Goal: Find specific page/section

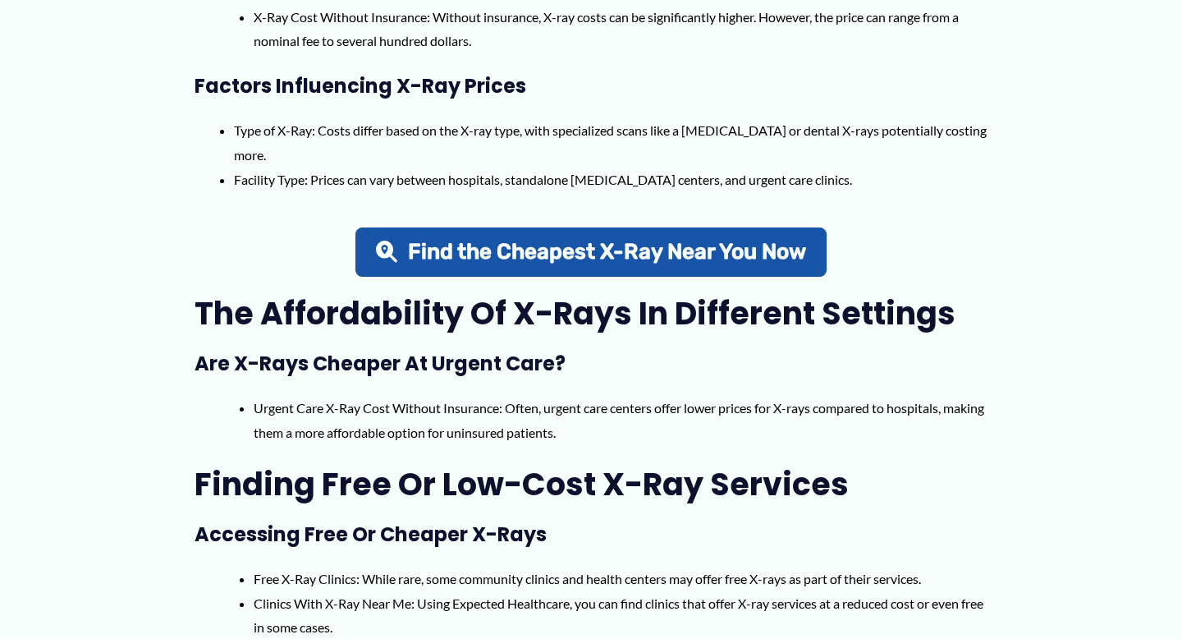
scroll to position [1033, 0]
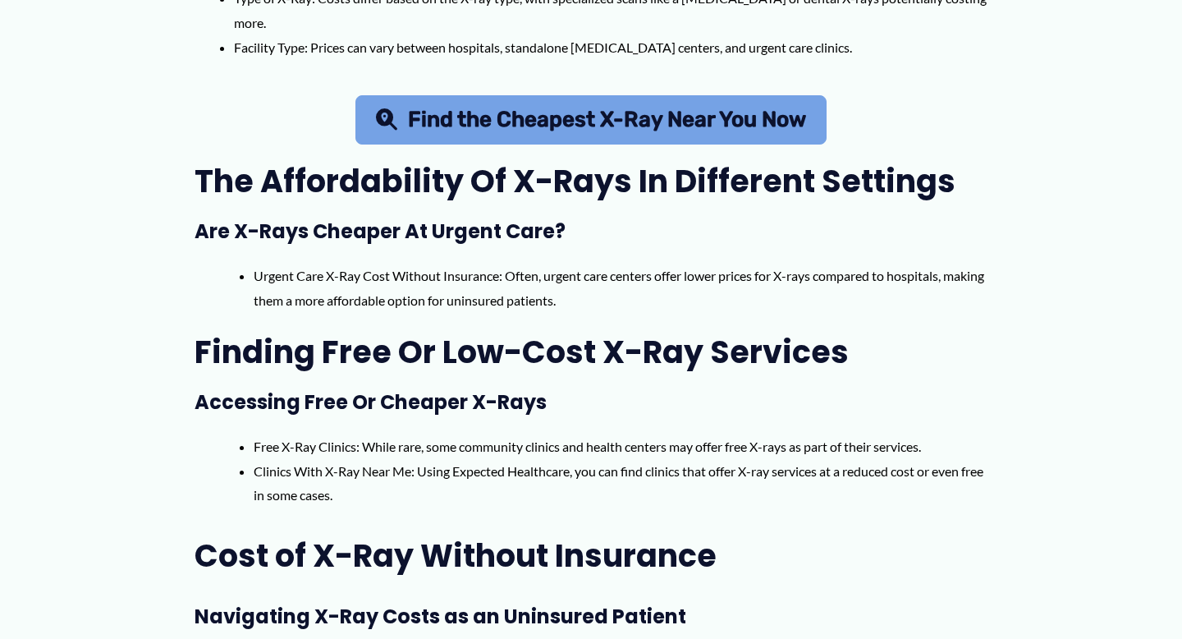
click at [498, 122] on span "Find the Cheapest X-Ray Near You Now" at bounding box center [607, 119] width 398 height 21
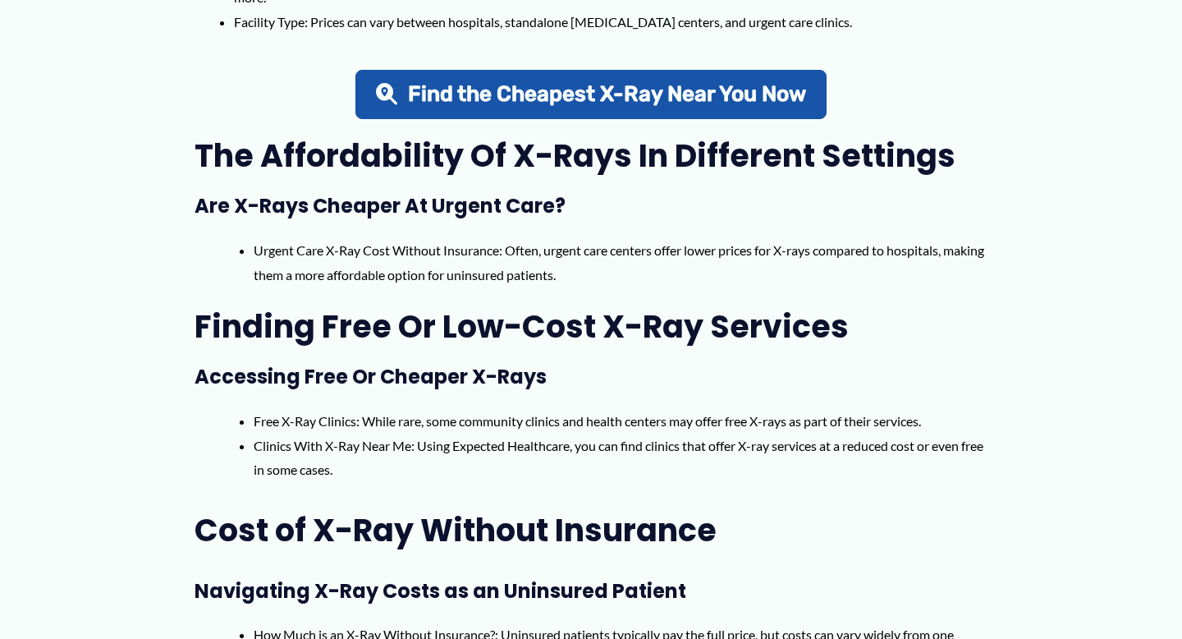
scroll to position [1114, 0]
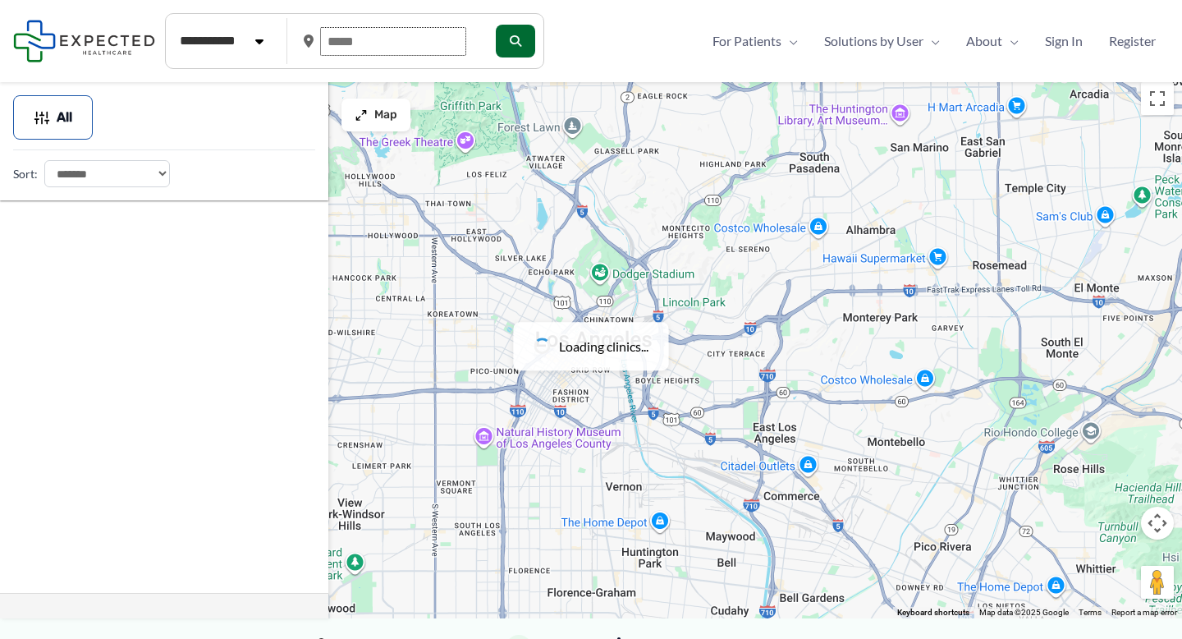
drag, startPoint x: 370, startPoint y: 51, endPoint x: 311, endPoint y: 48, distance: 59.2
click at [311, 48] on div at bounding box center [392, 42] width 176 height 42
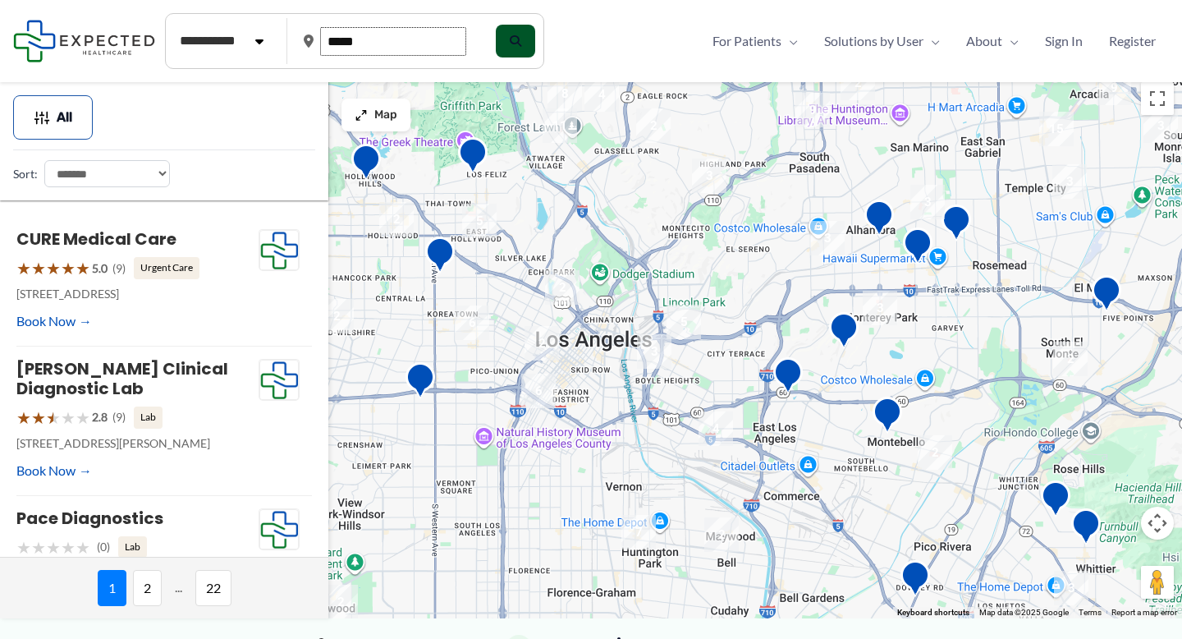
type input "*****"
click at [523, 49] on button "submit" at bounding box center [513, 41] width 39 height 33
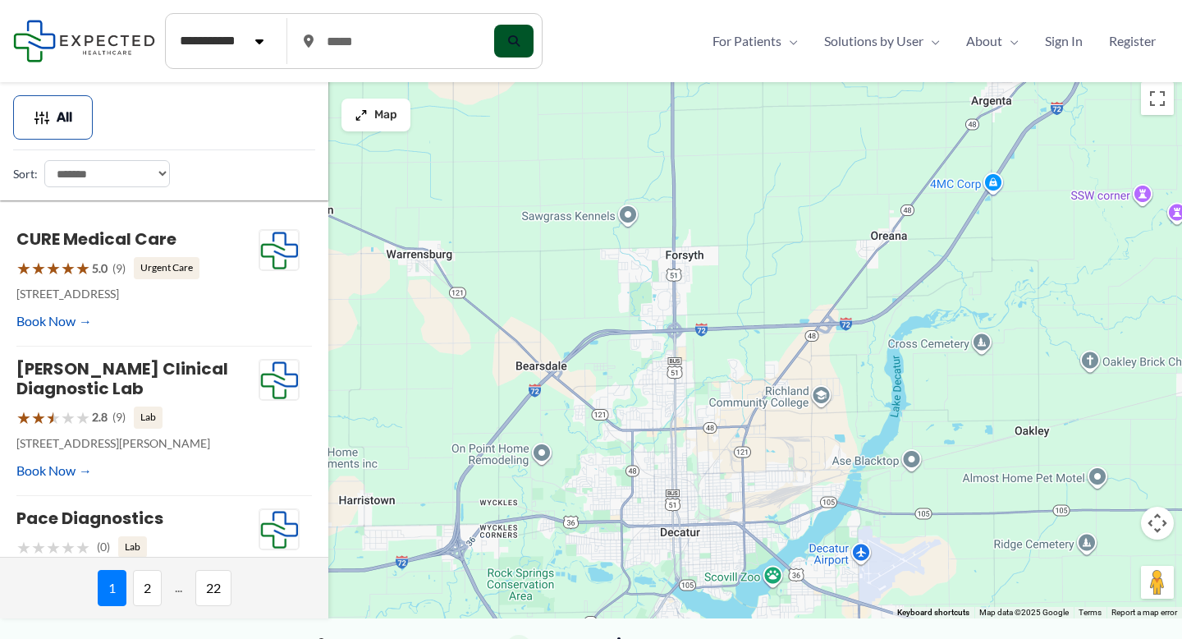
click at [520, 39] on icon "submit" at bounding box center [513, 40] width 11 height 11
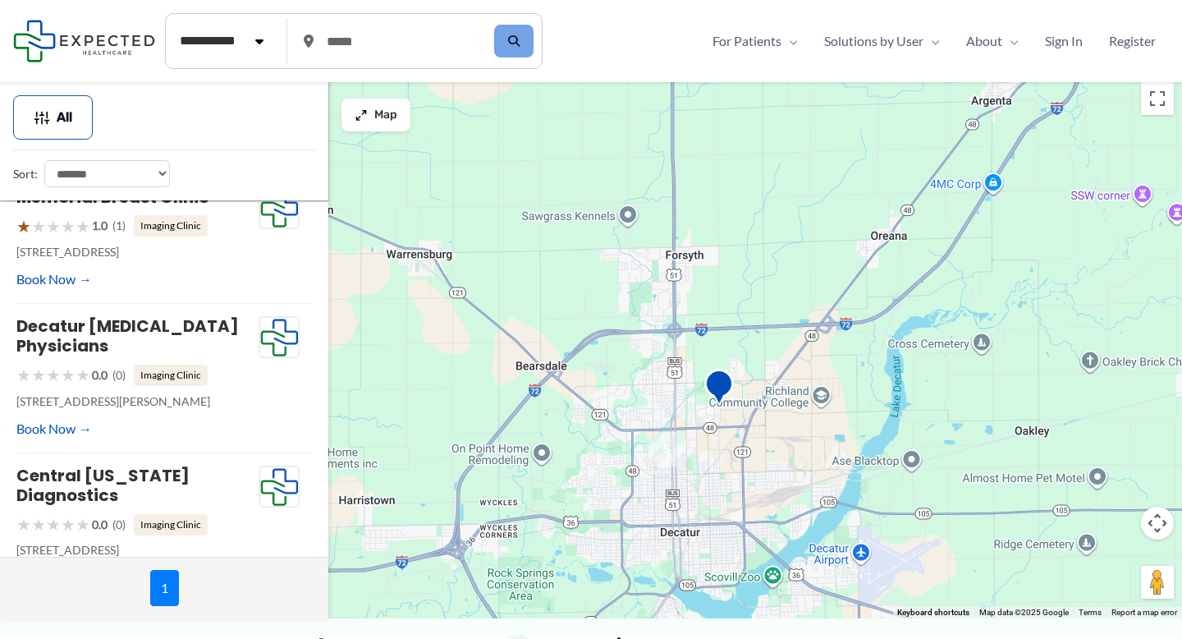
scroll to position [493, 0]
